Goal: Transaction & Acquisition: Purchase product/service

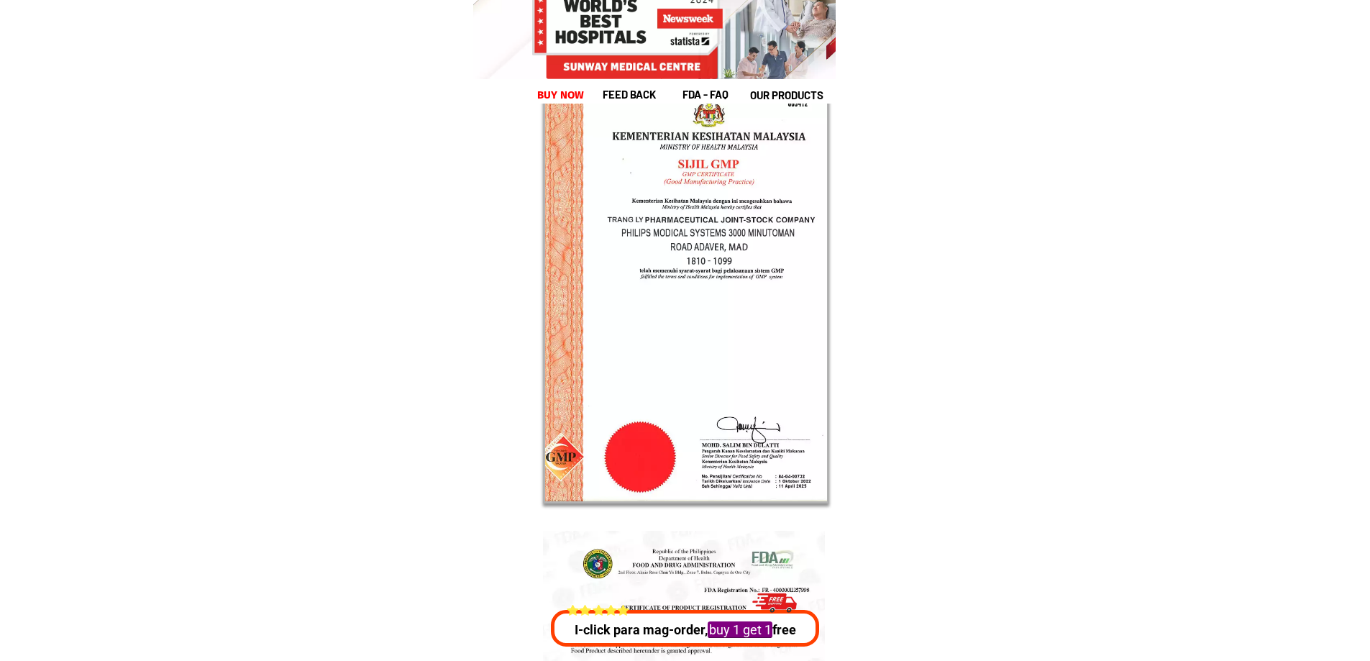
scroll to position [27826, 0]
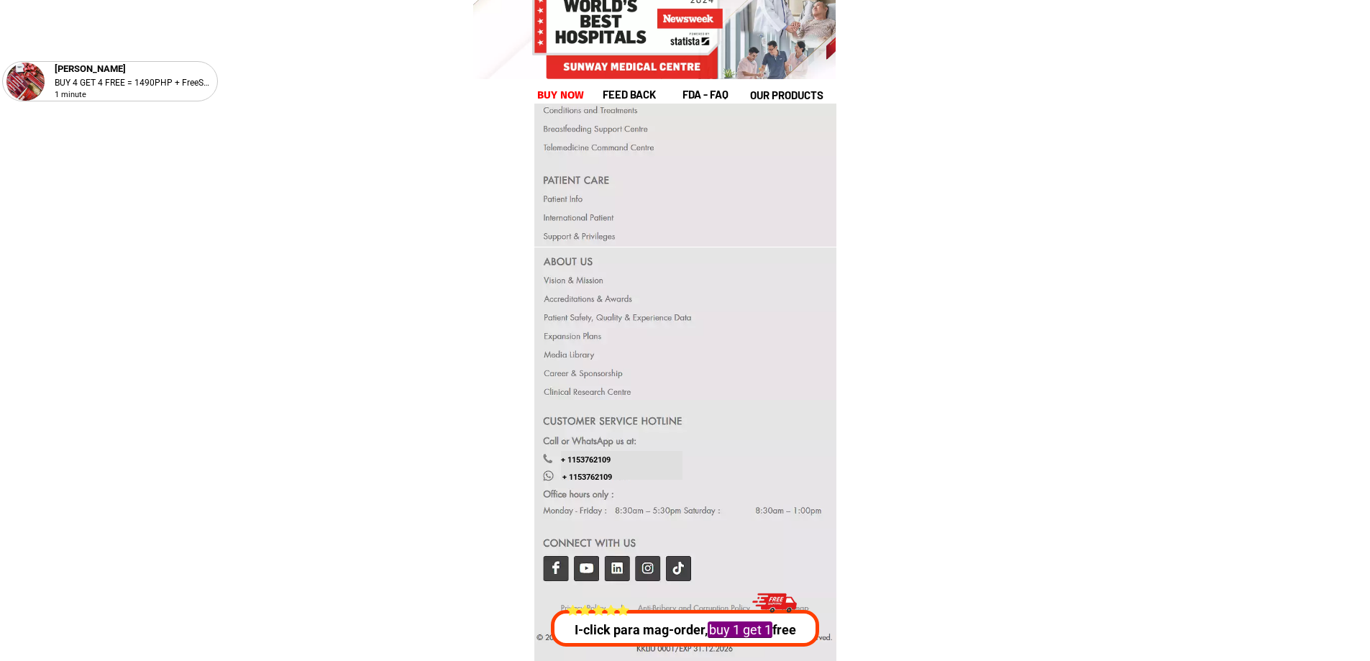
click at [564, 571] on div at bounding box center [685, 499] width 303 height 198
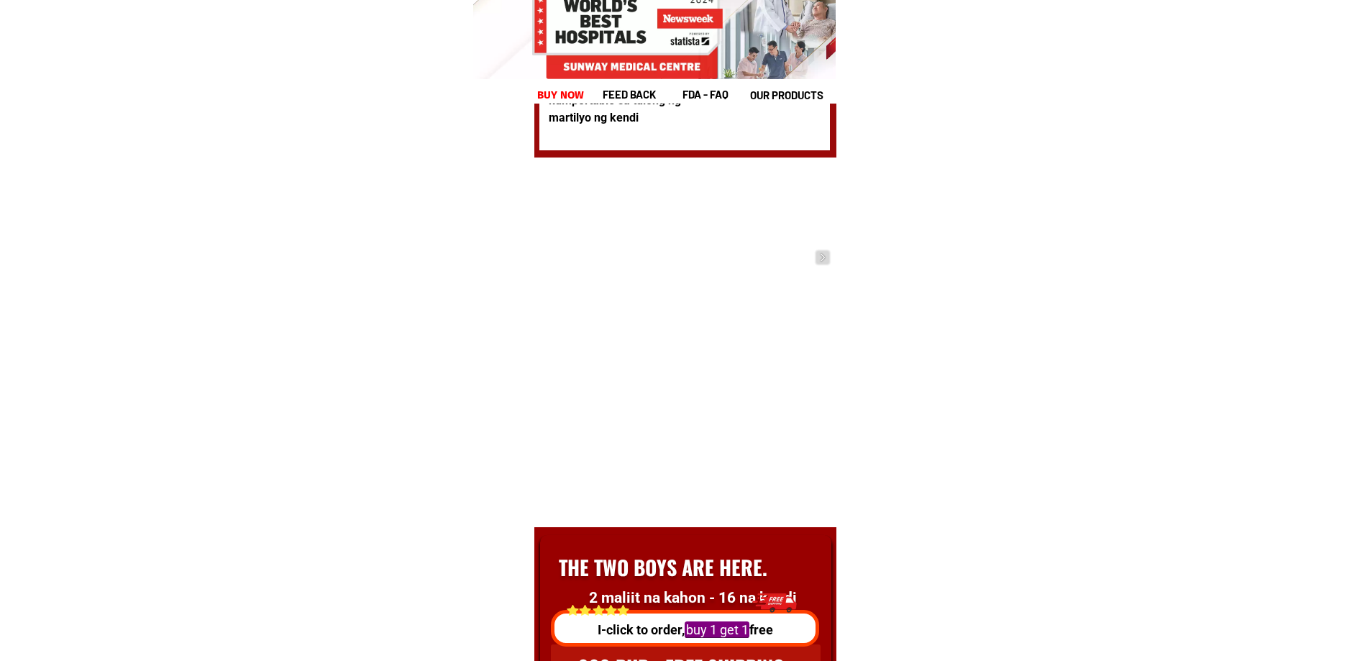
scroll to position [20145, 0]
